Goal: Book appointment/travel/reservation

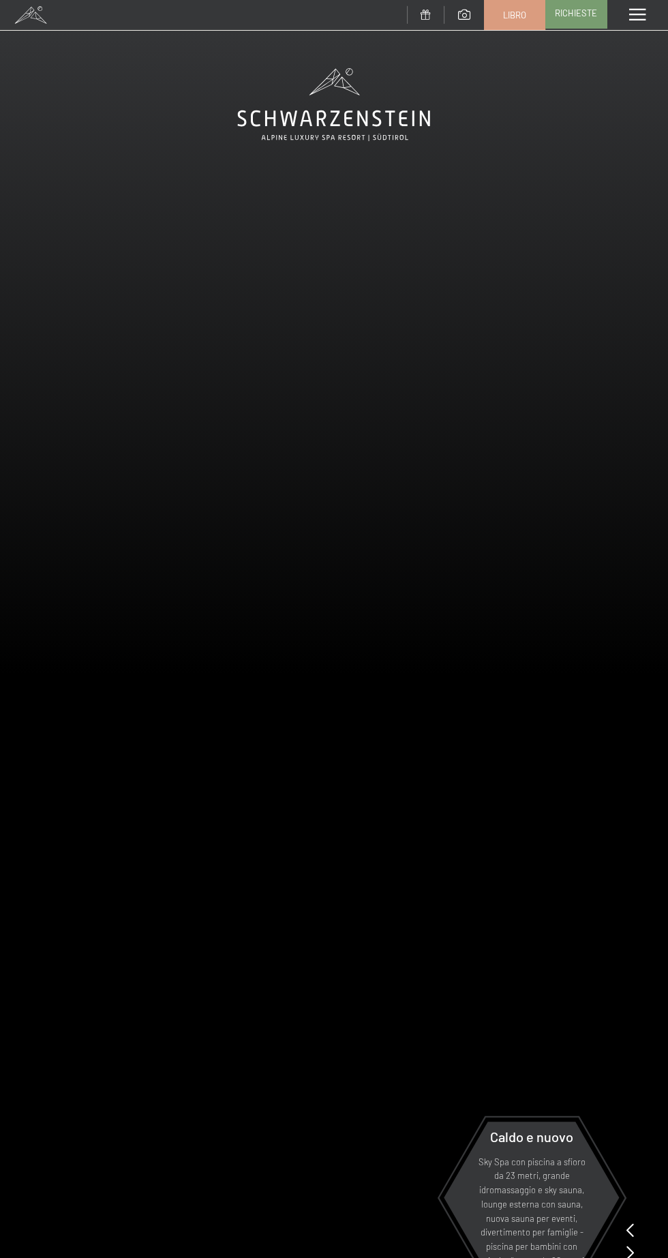
click at [584, 15] on font "Richieste" at bounding box center [576, 13] width 42 height 11
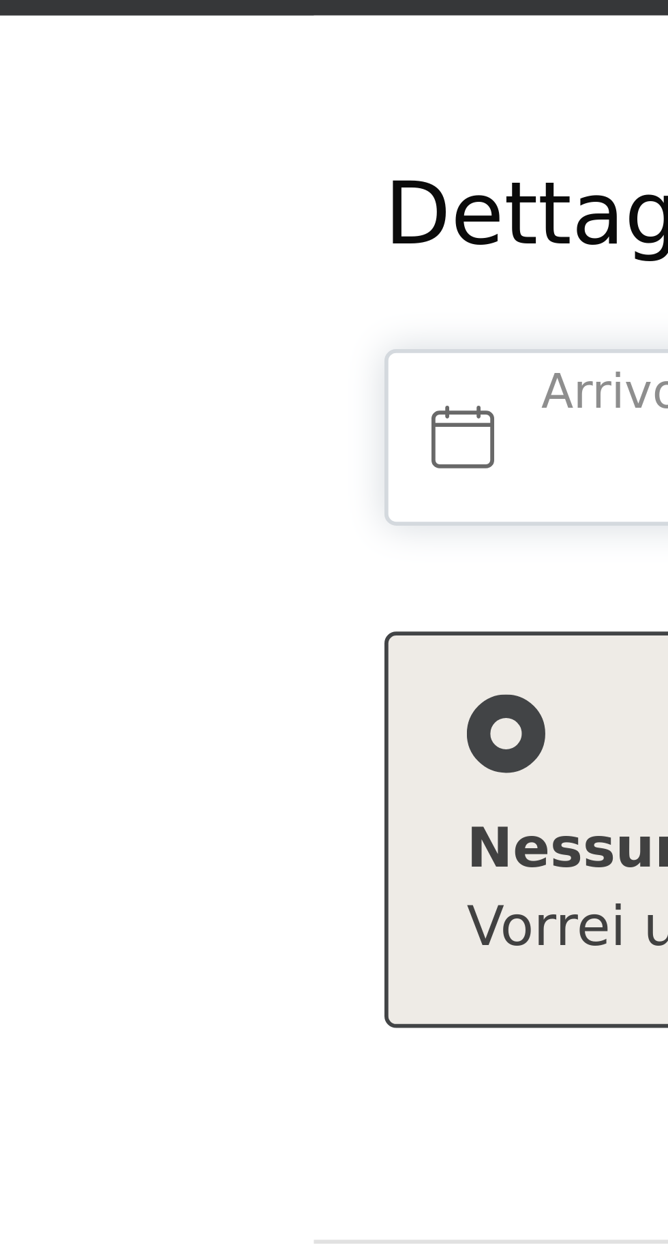
click at [83, 209] on input "text" at bounding box center [199, 209] width 265 height 31
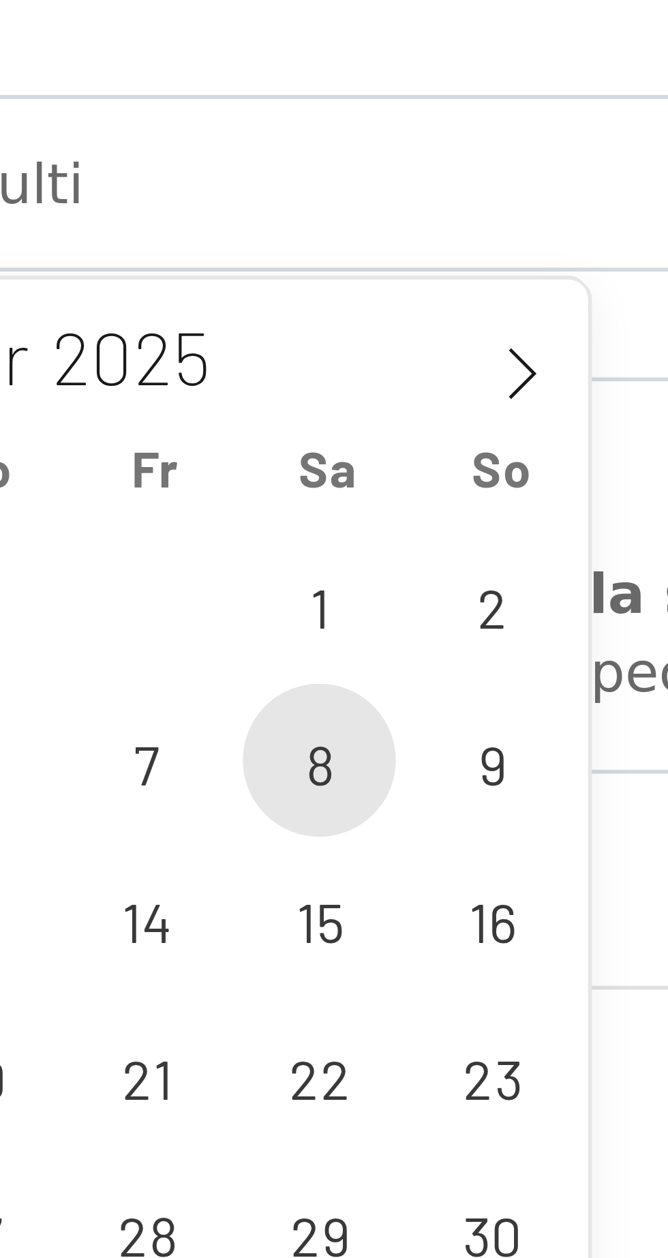
click at [441, 312] on span "8" at bounding box center [441, 309] width 27 height 27
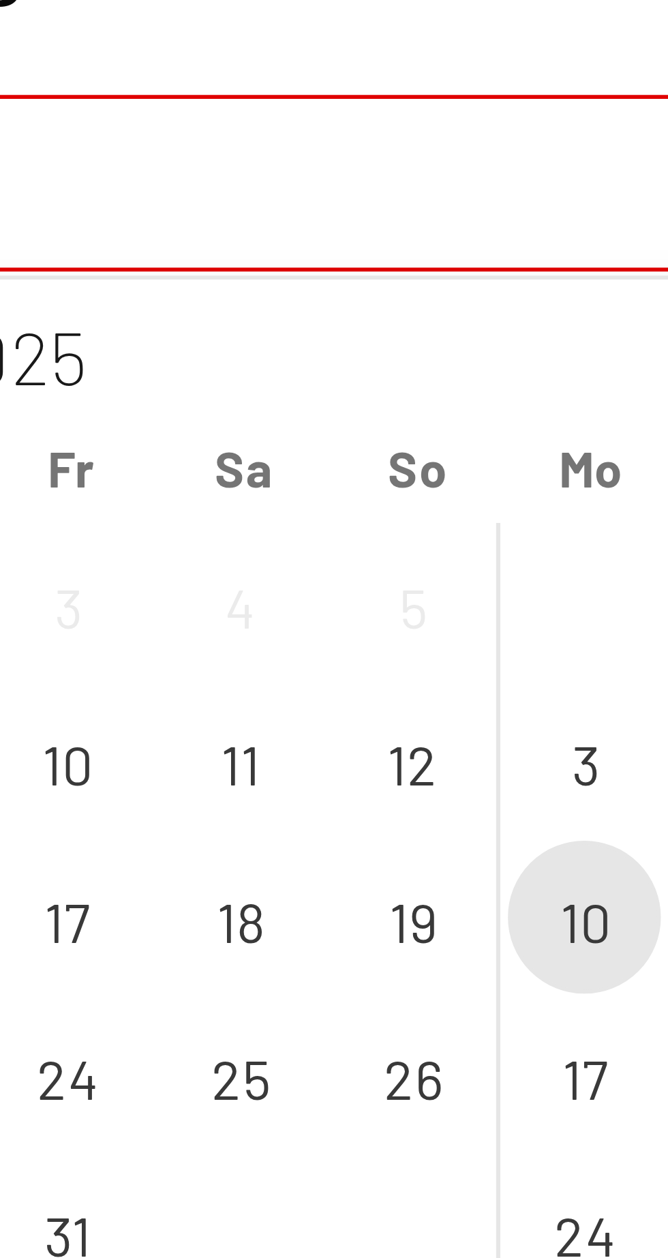
click at [288, 334] on span "10" at bounding box center [291, 336] width 27 height 27
type input "[DATE] - [DATE]"
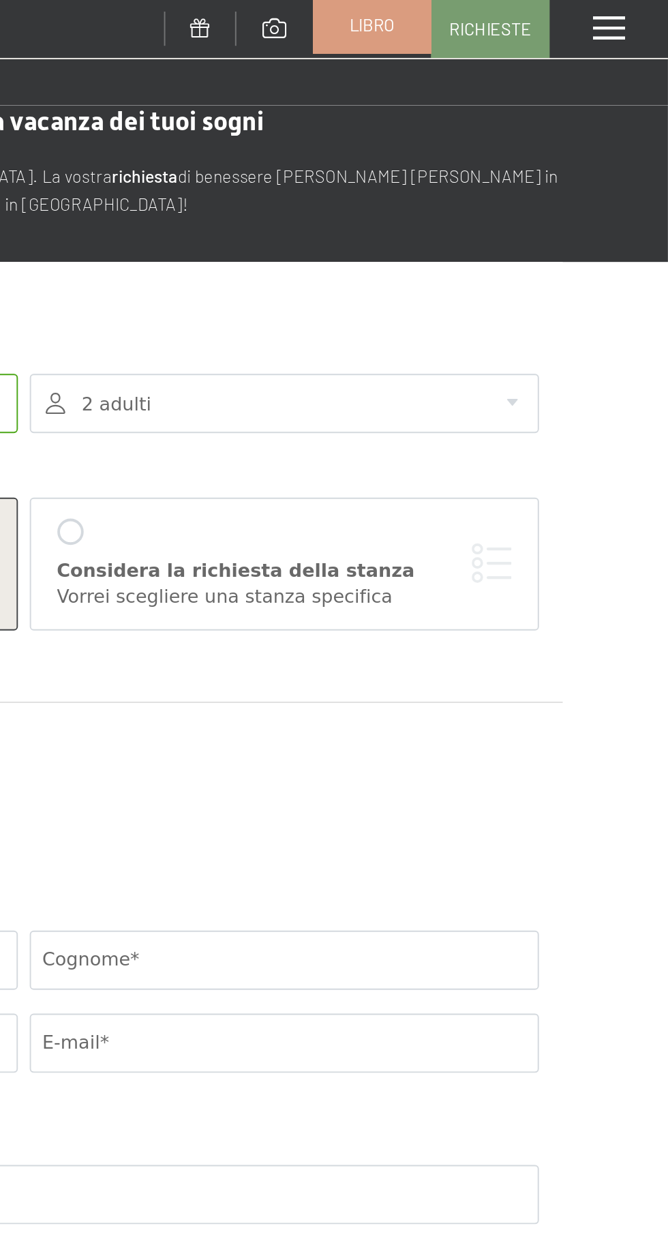
click at [522, 11] on font "Libro" at bounding box center [514, 13] width 23 height 11
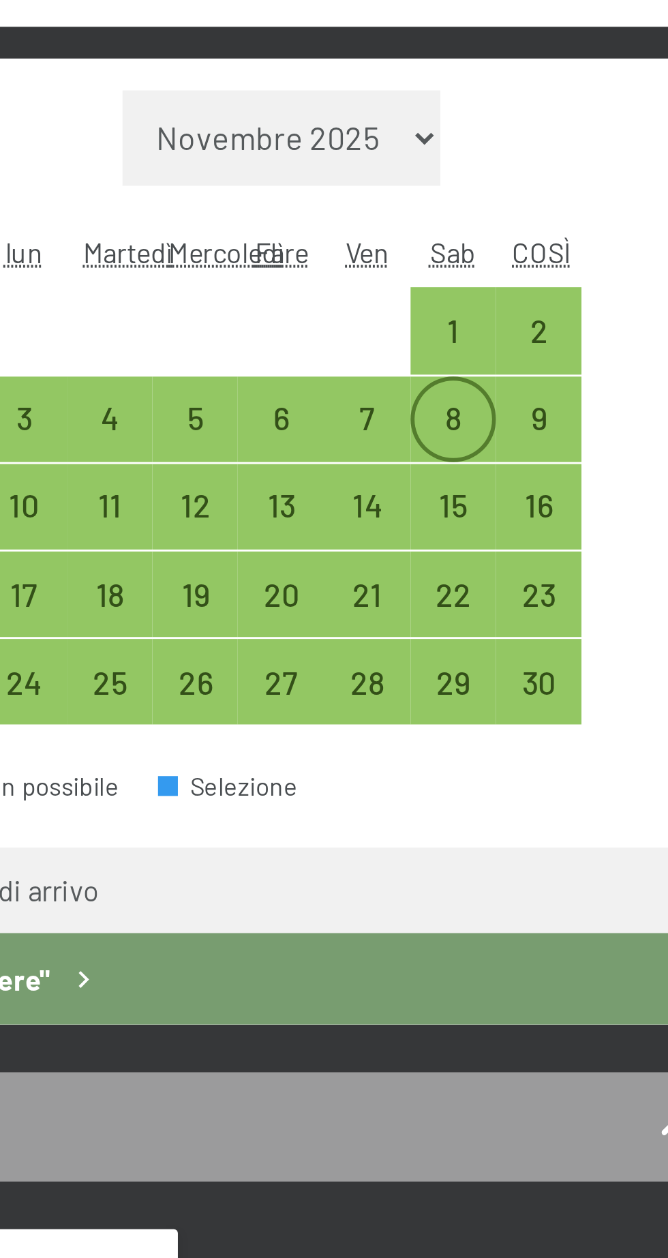
click at [507, 442] on font "8" at bounding box center [508, 444] width 5 height 13
